Goal: Communication & Community: Participate in discussion

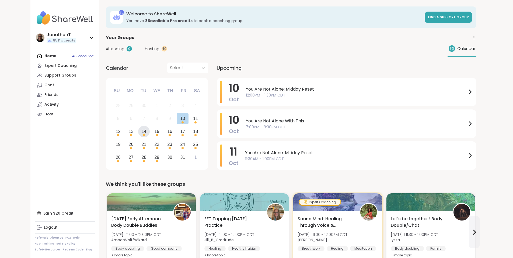
click at [142, 132] on div "14" at bounding box center [144, 131] width 5 height 7
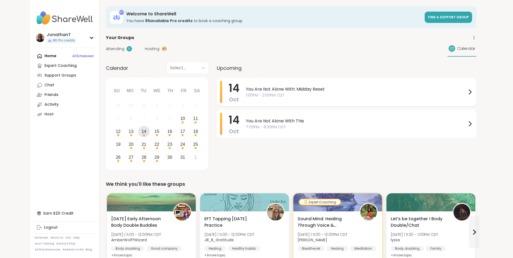
click at [321, 94] on span "1:00PM - 2:00PM CDT" at bounding box center [356, 95] width 221 height 6
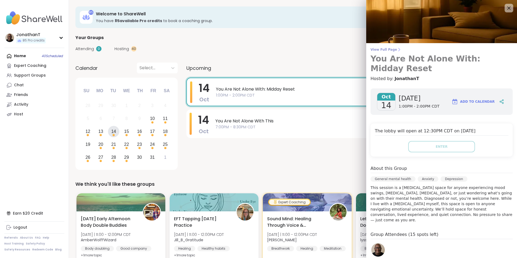
click at [388, 49] on span "View Full Page" at bounding box center [441, 49] width 142 height 4
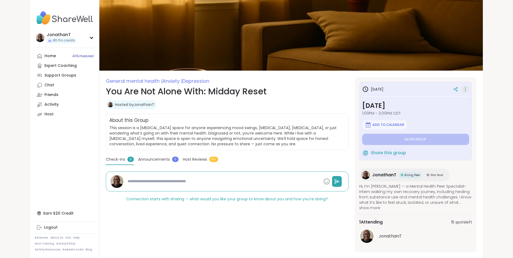
click at [468, 91] on icon at bounding box center [465, 89] width 5 height 8
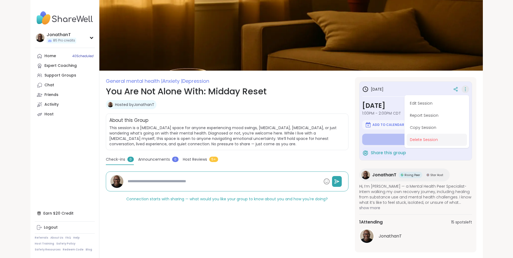
click at [455, 139] on button "Delete Session" at bounding box center [437, 140] width 60 height 12
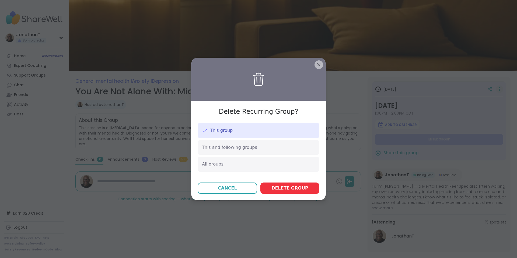
click at [297, 190] on span "Delete group" at bounding box center [289, 188] width 37 height 6
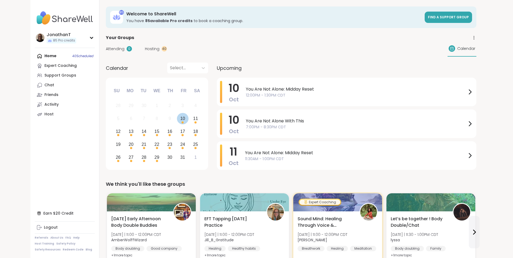
click at [180, 116] on div "10" at bounding box center [182, 118] width 5 height 7
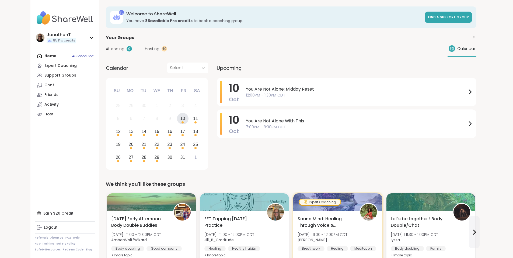
click at [180, 116] on div "10" at bounding box center [182, 118] width 5 height 7
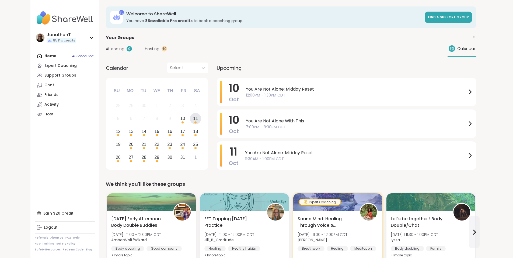
click at [193, 117] on div "11" at bounding box center [195, 118] width 5 height 7
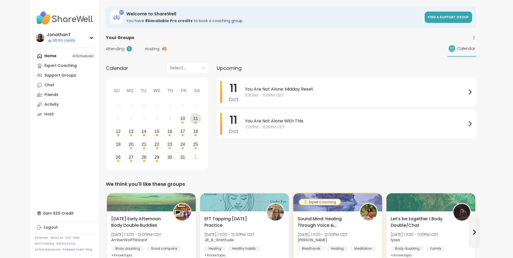
click at [415, 145] on div "[DATE] You Are Not Alone: Midday Reset 11:30AM - 1:00PM CDT [DATE] You Are Not …" at bounding box center [347, 125] width 260 height 94
click at [245, 89] on span "You Are Not Alone: Midday Reset" at bounding box center [356, 89] width 222 height 6
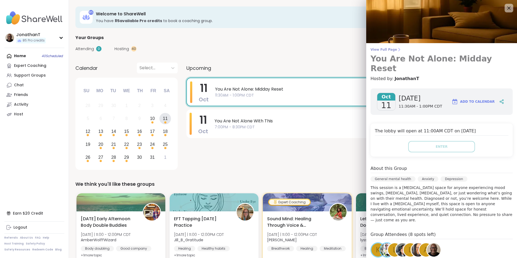
click at [382, 50] on span "View Full Page" at bounding box center [441, 49] width 142 height 4
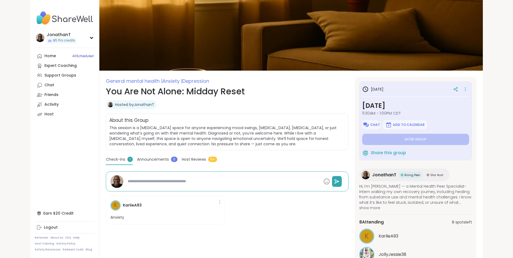
type textarea "*"
click at [380, 124] on span "Chat" at bounding box center [375, 124] width 10 height 4
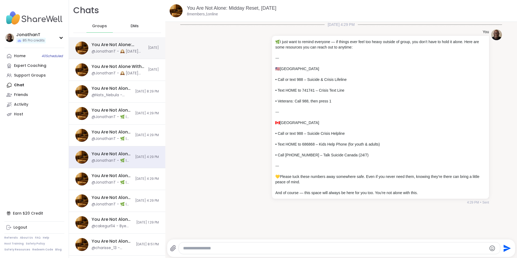
click at [121, 47] on div "You Are Not Alone: Midday Reset, [DATE]" at bounding box center [118, 45] width 53 height 6
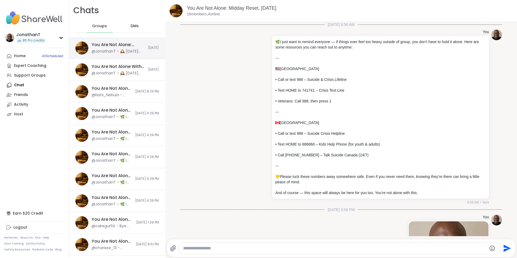
scroll to position [202, 0]
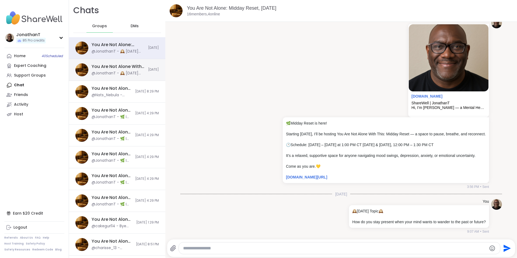
click at [119, 64] on div "You Are Not Alone With This, [DATE]" at bounding box center [118, 67] width 53 height 6
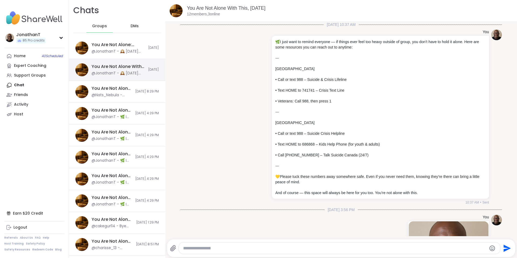
scroll to position [387, 0]
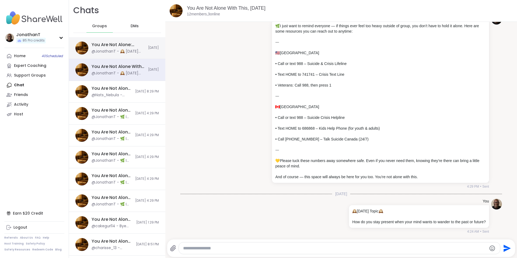
click at [138, 47] on div "You Are Not Alone: Midday Reset, [DATE]" at bounding box center [118, 45] width 53 height 6
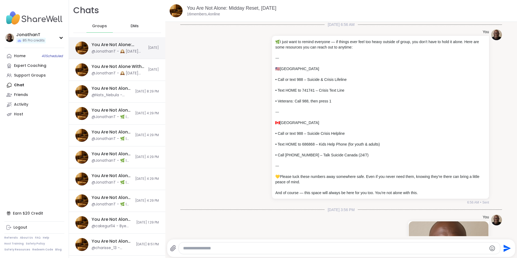
scroll to position [202, 0]
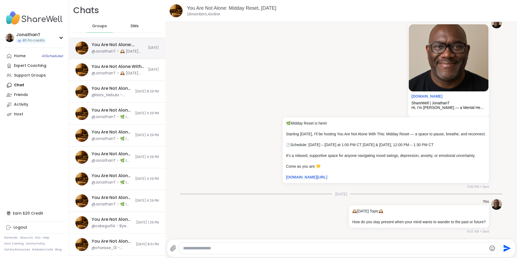
click at [129, 48] on div "You Are Not Alone: Midday Reset, [DATE] @JonathanT - 🕰️ [DATE] Topic 🕰️ How do …" at bounding box center [118, 48] width 53 height 12
click at [128, 66] on div "You Are Not Alone With This, [DATE]" at bounding box center [118, 67] width 53 height 6
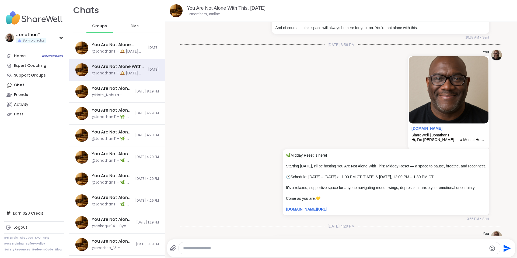
scroll to position [184, 0]
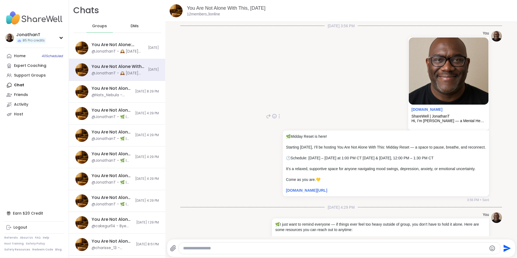
click at [279, 118] on icon at bounding box center [279, 116] width 1 height 4
click at [273, 127] on icon at bounding box center [275, 123] width 5 height 5
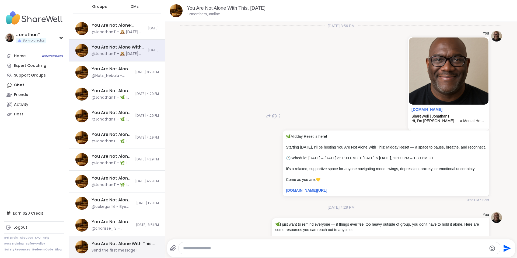
click at [132, 241] on div "You Are Not Alone With This: Midday Reset, [DATE]" at bounding box center [124, 243] width 64 height 6
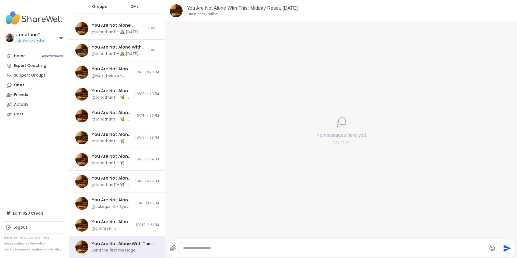
click at [204, 245] on div at bounding box center [339, 248] width 321 height 12
click at [136, 225] on span "[DATE] 8:51 PM" at bounding box center [147, 224] width 23 height 5
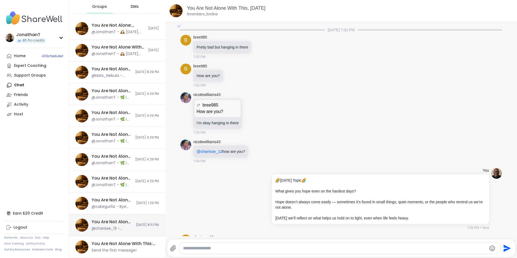
scroll to position [1891, 0]
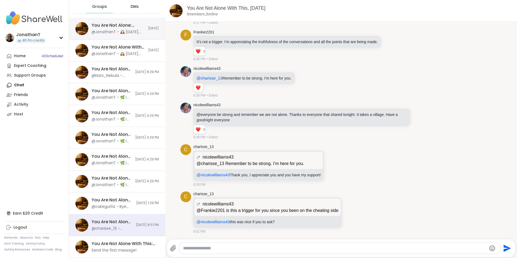
click at [132, 29] on div "You Are Not Alone: Midday Reset, [DATE] @JonathanT - 🕰️ [DATE] Topic 🕰️ How do …" at bounding box center [118, 28] width 53 height 12
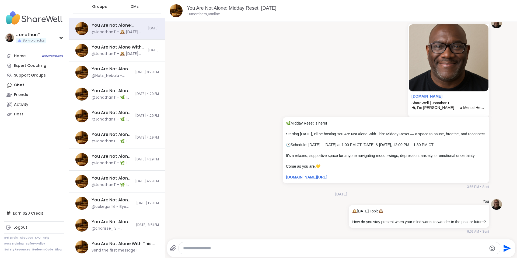
scroll to position [0, 0]
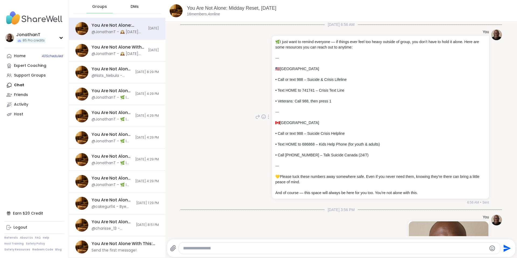
click at [268, 118] on icon at bounding box center [268, 116] width 1 height 4
click at [262, 124] on icon at bounding box center [264, 124] width 5 height 5
click at [124, 243] on div "You Are Not Alone With This: Midday Reset, [DATE]" at bounding box center [124, 243] width 64 height 6
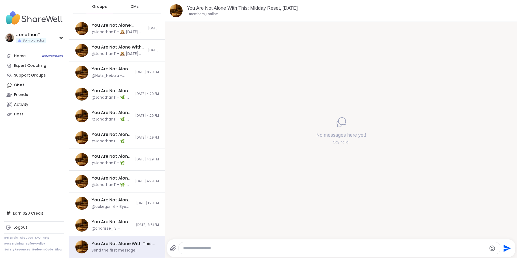
click at [216, 250] on textarea "Type your message" at bounding box center [335, 247] width 304 height 5
paste textarea "**********"
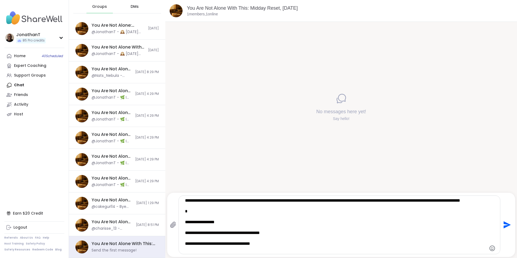
type textarea "**********"
click at [503, 224] on icon "Send" at bounding box center [506, 224] width 7 height 7
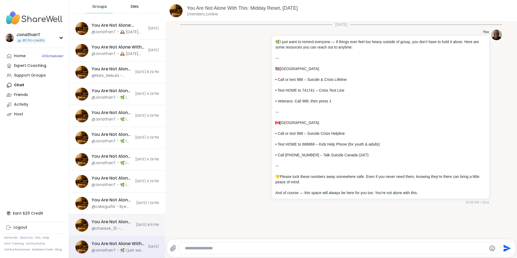
click at [136, 224] on span "[DATE] 8:51 PM" at bounding box center [147, 224] width 23 height 5
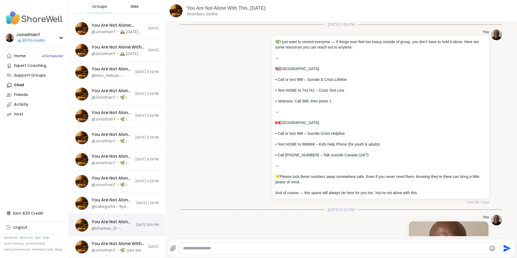
scroll to position [1891, 0]
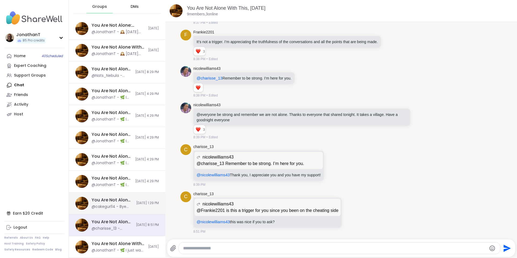
click at [120, 199] on div "You Are Not Alone: Midday Reset, [DATE]" at bounding box center [112, 200] width 41 height 6
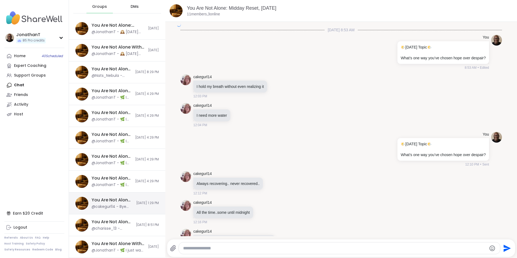
scroll to position [899, 0]
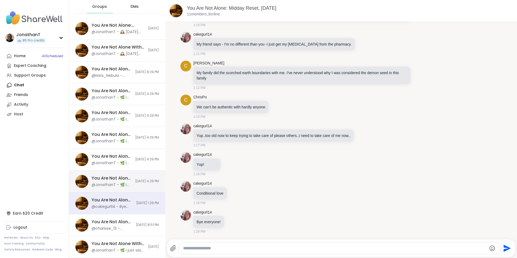
click at [116, 183] on div "@JonathanT - 🌿 I just want to remind everyone — if things ever feel too heavy o…" at bounding box center [112, 184] width 40 height 5
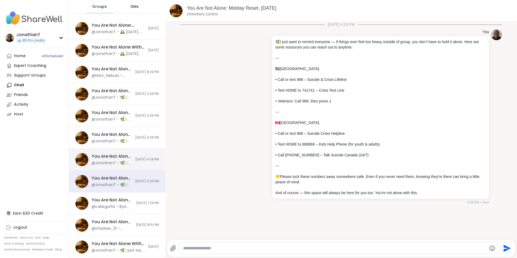
click at [117, 160] on div "@JonathanT - 🌿 I just want to remind everyone — if things ever feel too heavy o…" at bounding box center [112, 162] width 40 height 5
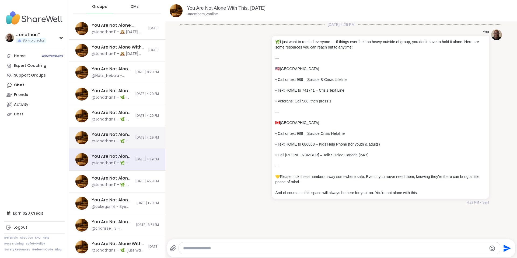
click at [118, 138] on div "You Are Not Alone: Midday Reset, [DATE] @JonathanT - 🌿 I just want to remind ev…" at bounding box center [112, 137] width 40 height 12
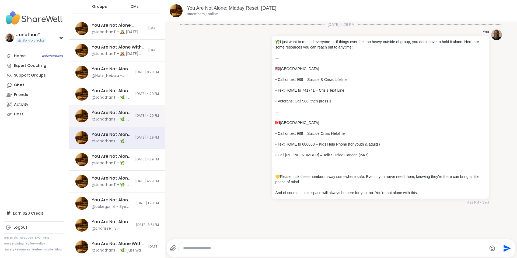
click at [120, 113] on div "You Are Not Alone With This, [DATE]" at bounding box center [112, 113] width 40 height 6
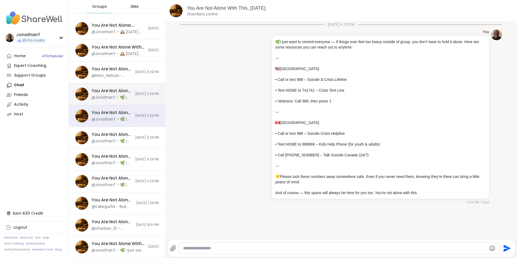
click at [124, 93] on div "You Are Not Alone With This, [DATE] @JonathanT - 🌿 I just want to remind everyo…" at bounding box center [117, 94] width 96 height 22
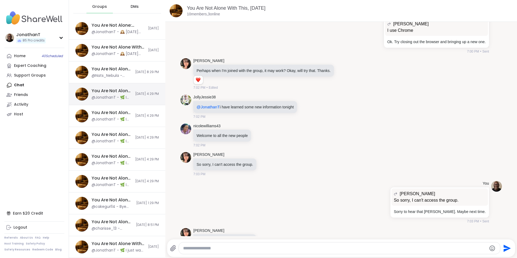
scroll to position [4560, 0]
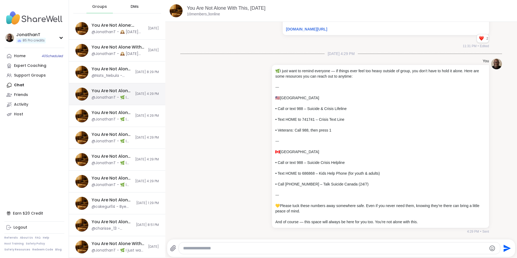
click at [122, 92] on div "You Are Not Alone With This, [DATE] @JonathanT - 🌿 I just want to remind everyo…" at bounding box center [117, 94] width 96 height 22
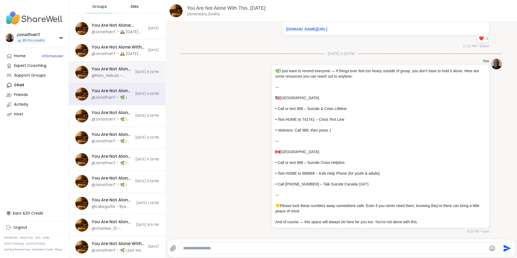
click at [125, 75] on div "You Are Not Alone With This, [DATE] @Nats_Nebula - Thank you and it was a pleas…" at bounding box center [117, 72] width 96 height 22
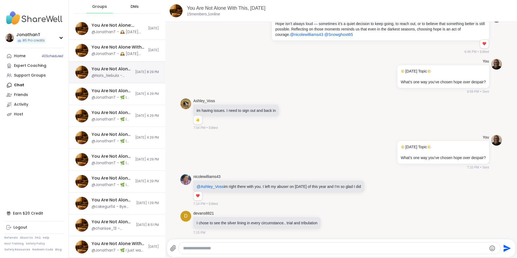
scroll to position [2597, 0]
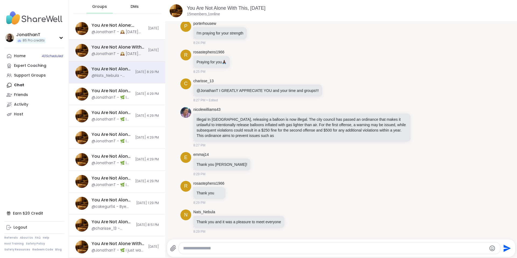
click at [127, 48] on div "You Are Not Alone With This, [DATE]" at bounding box center [118, 47] width 53 height 6
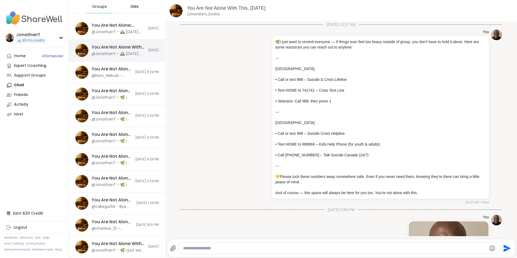
scroll to position [387, 0]
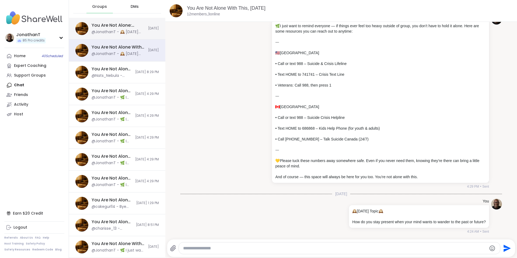
click at [132, 30] on div "@JonathanT - 🕰️ [DATE] Topic 🕰️ How do you stay present when your mind wants to…" at bounding box center [118, 31] width 53 height 5
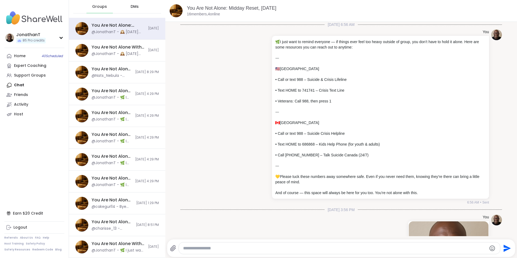
scroll to position [202, 0]
